Goal: Find contact information: Find contact information

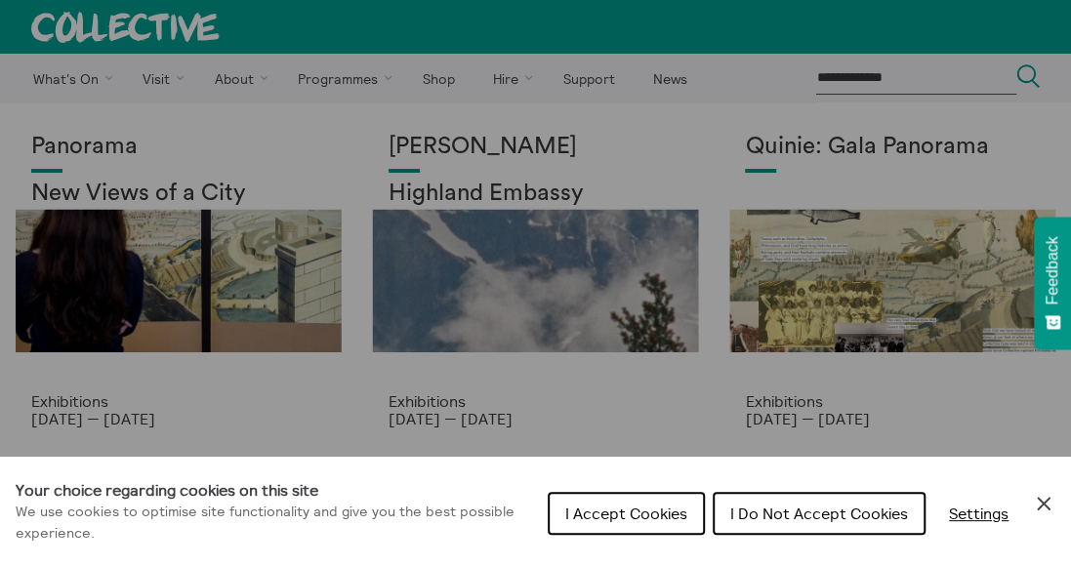
click at [623, 514] on span "I Accept Cookies" at bounding box center [626, 514] width 122 height 20
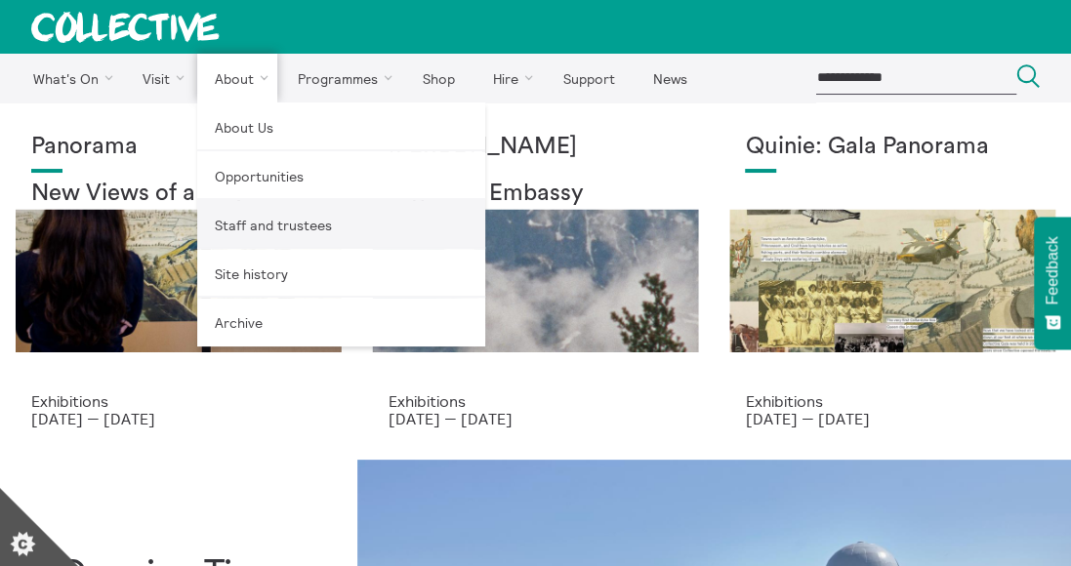
click at [265, 224] on link "Staff and trustees" at bounding box center [341, 224] width 288 height 49
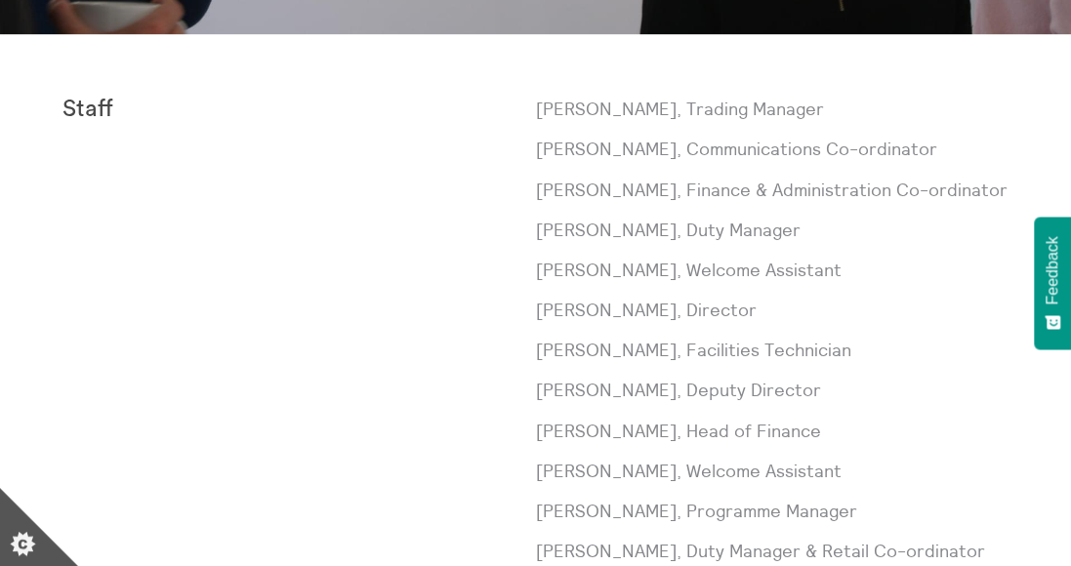
scroll to position [521, 0]
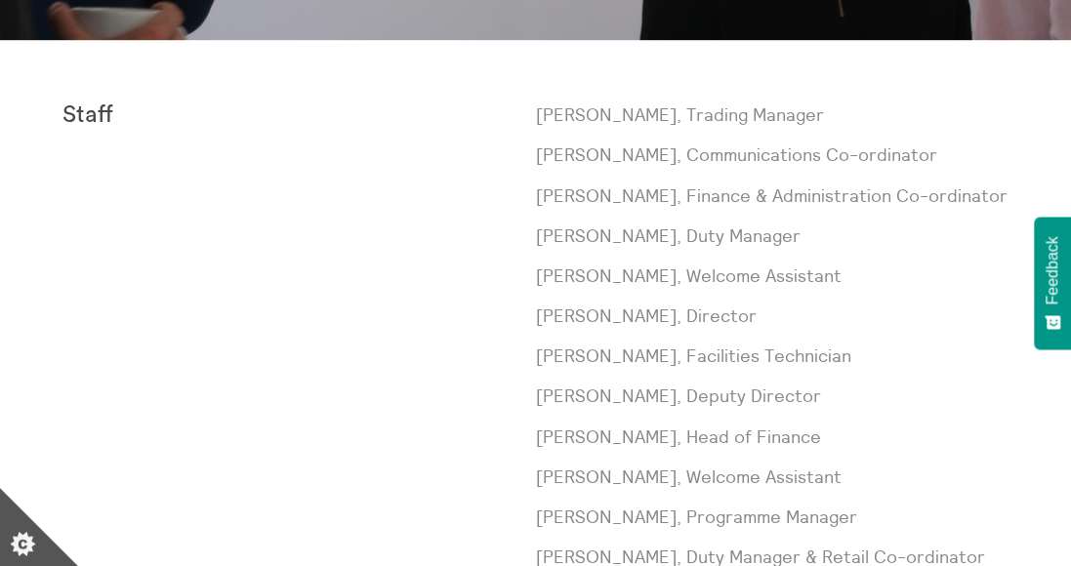
click at [867, 338] on div "[PERSON_NAME], Trading Manager [PERSON_NAME], Communications Co-ordinator [PERS…" at bounding box center [772, 569] width 473 height 934
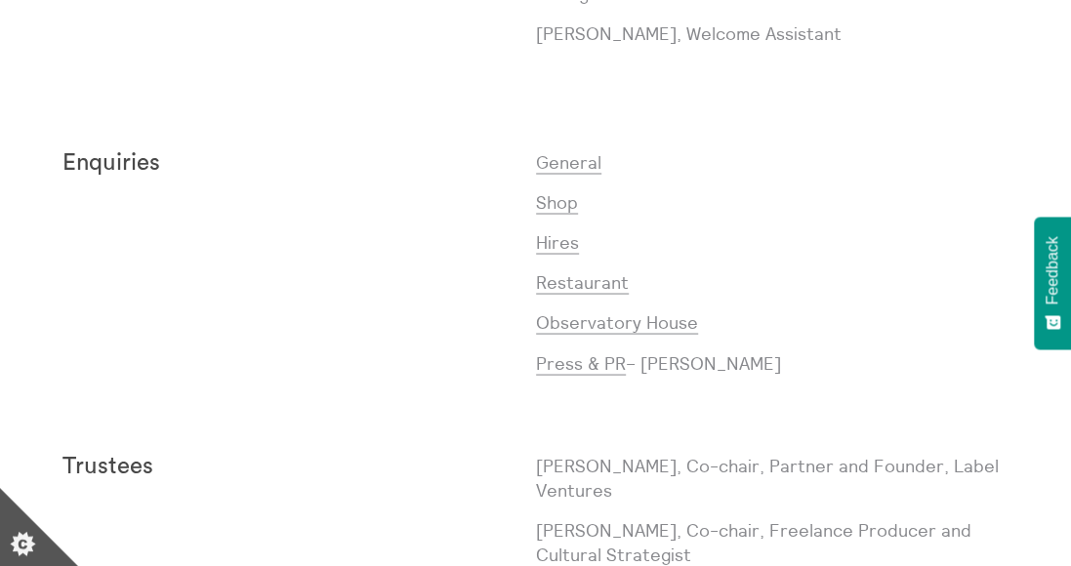
scroll to position [1472, 0]
click at [582, 149] on link "General" at bounding box center [568, 160] width 65 height 23
click at [1058, 399] on div "Staff [PERSON_NAME], Trading Manager [PERSON_NAME], Communications Co-ordinator…" at bounding box center [535, 194] width 1071 height 2211
